Goal: Navigation & Orientation: Find specific page/section

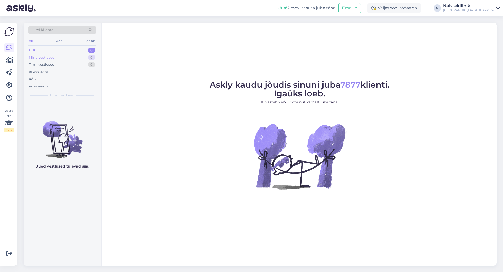
click at [46, 57] on div "Minu vestlused" at bounding box center [42, 57] width 26 height 5
click at [169, 46] on div "Askly kaudu jõudis sinuni juba 7877 klienti. Igaüks loeb. AI vastab 24/7. Tööta…" at bounding box center [299, 144] width 394 height 243
click at [55, 6] on div "Uus! Proovi tasuta [PERSON_NAME]: Emailid Väljaspool tööaega N Naistekliinik [G…" at bounding box center [251, 8] width 503 height 16
drag, startPoint x: 130, startPoint y: 114, endPoint x: 160, endPoint y: 99, distance: 33.8
click at [131, 113] on figure "Askly kaudu jõudis sinuni juba 7877 klienti. Igaüks loeb. AI vastab 24/7. Tööta…" at bounding box center [299, 142] width 385 height 123
